Goal: Information Seeking & Learning: Learn about a topic

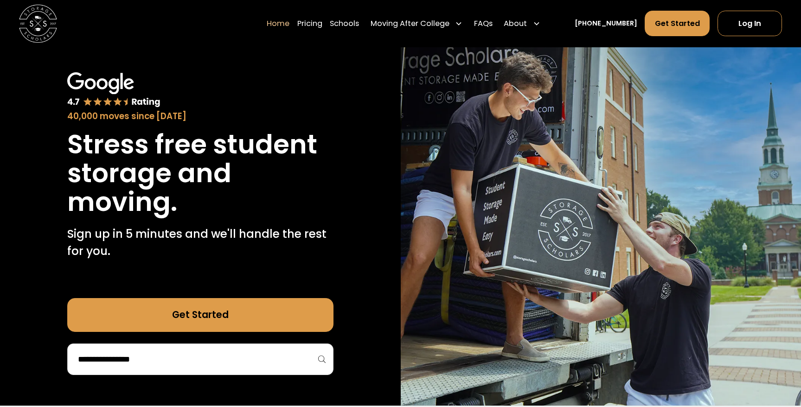
scroll to position [40, 0]
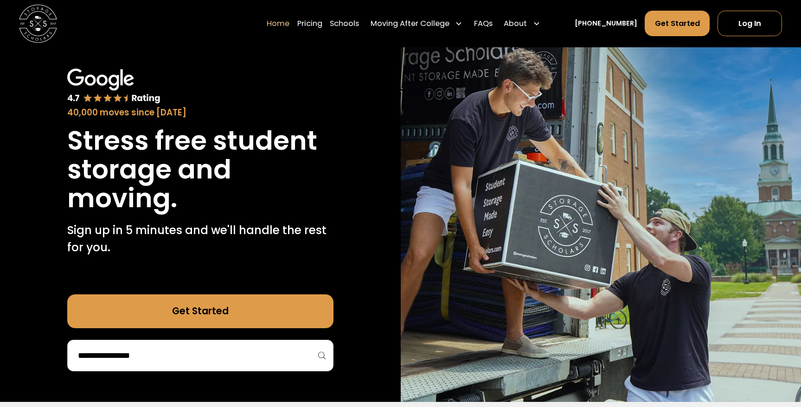
click at [183, 346] on div at bounding box center [200, 356] width 266 height 32
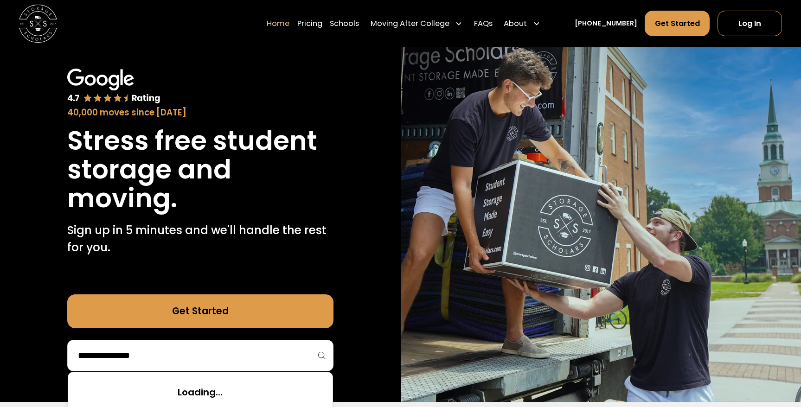
click at [123, 357] on input "search" at bounding box center [200, 356] width 247 height 16
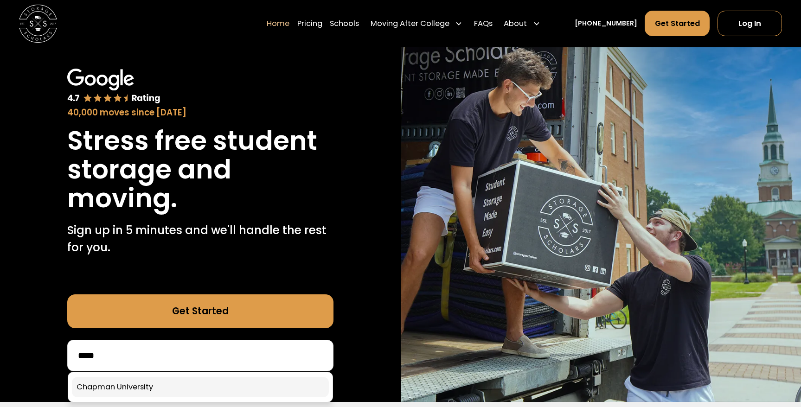
type input "*****"
click at [116, 391] on link at bounding box center [200, 387] width 257 height 20
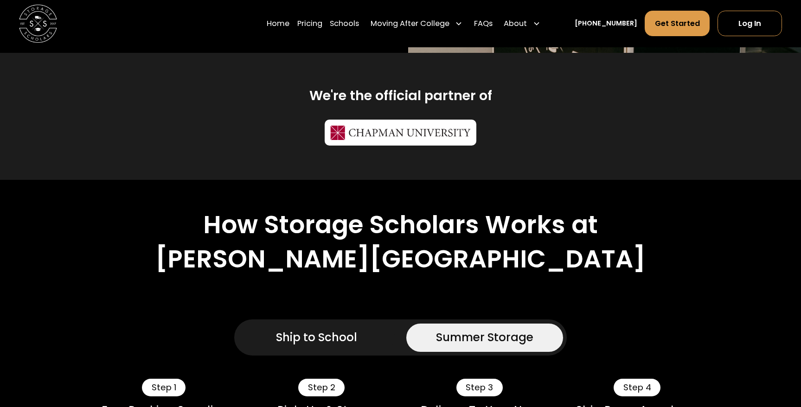
scroll to position [492, 0]
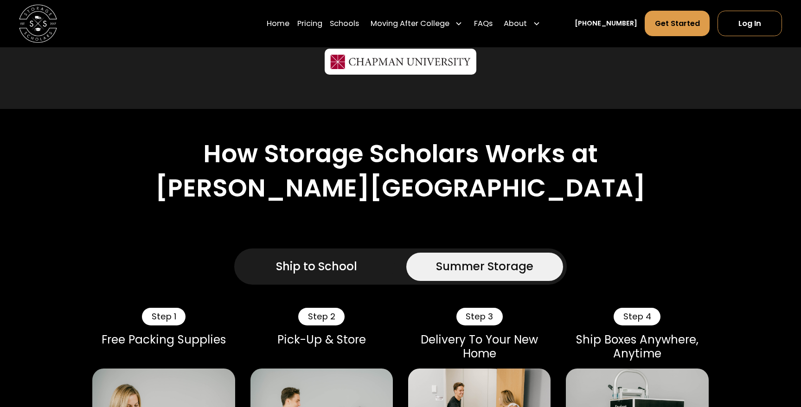
click at [283, 253] on link "Ship to School" at bounding box center [316, 267] width 157 height 28
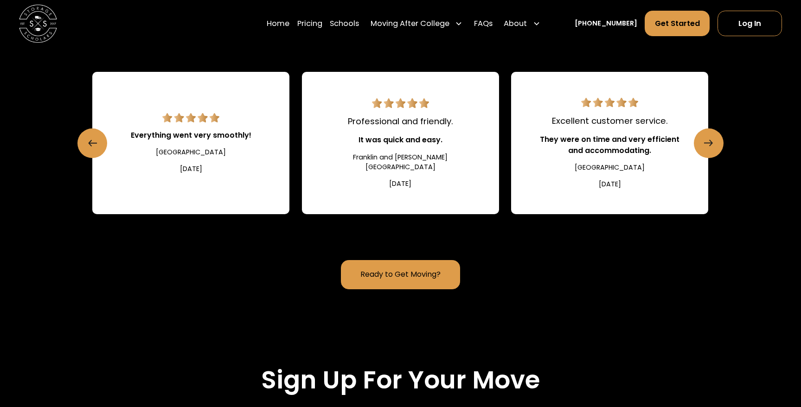
scroll to position [1176, 0]
